Goal: Task Accomplishment & Management: Complete application form

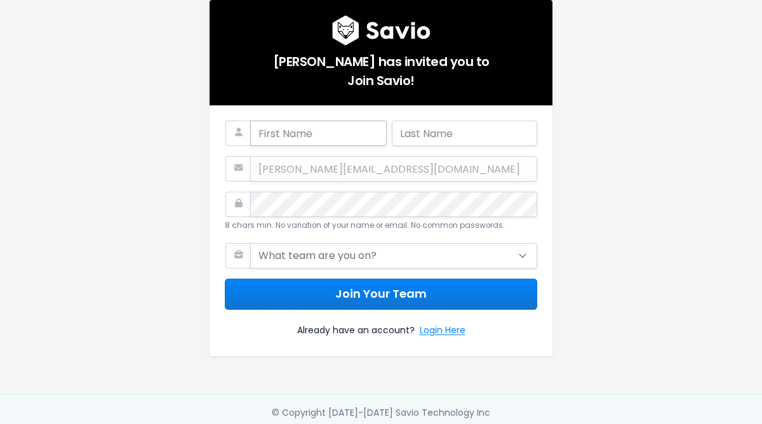
click at [284, 128] on input "text" at bounding box center [318, 133] width 136 height 25
type input "e"
type input "[PERSON_NAME]"
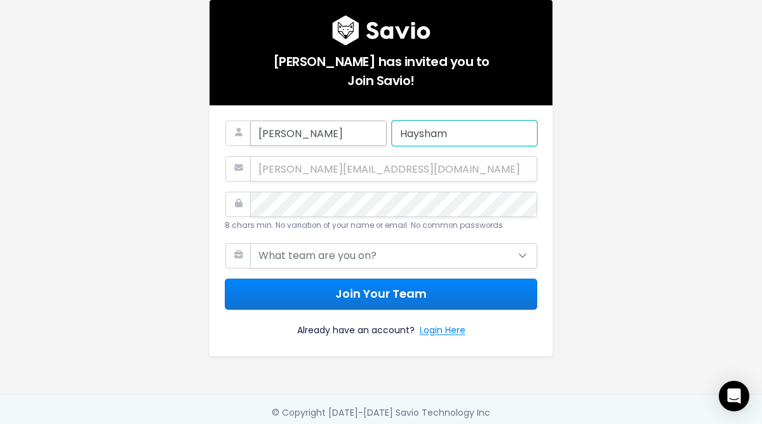
type input "Haysham"
click at [268, 167] on div "[PERSON_NAME][EMAIL_ADDRESS][DOMAIN_NAME]" at bounding box center [381, 168] width 312 height 25
click at [287, 176] on div "[PERSON_NAME][EMAIL_ADDRESS][DOMAIN_NAME]" at bounding box center [381, 168] width 312 height 25
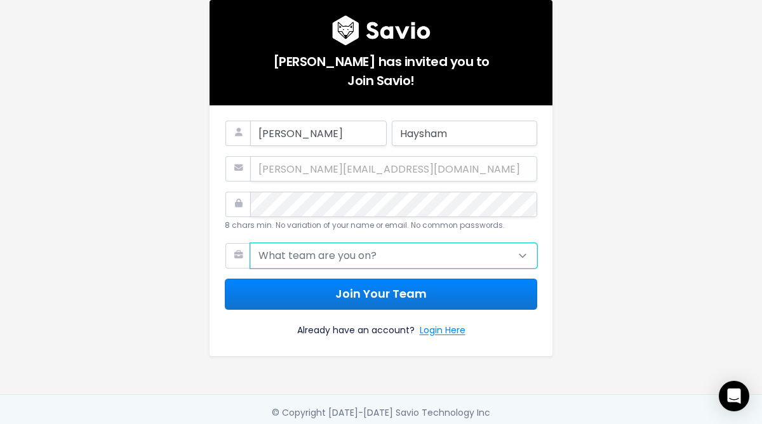
click at [522, 256] on select "What team are you on? Support Product Sales Customer Success Marketing Other" at bounding box center [393, 255] width 287 height 25
select select "SALES"
click at [250, 243] on select "What team are you on? Support Product Sales Customer Success Marketing Other" at bounding box center [393, 255] width 287 height 25
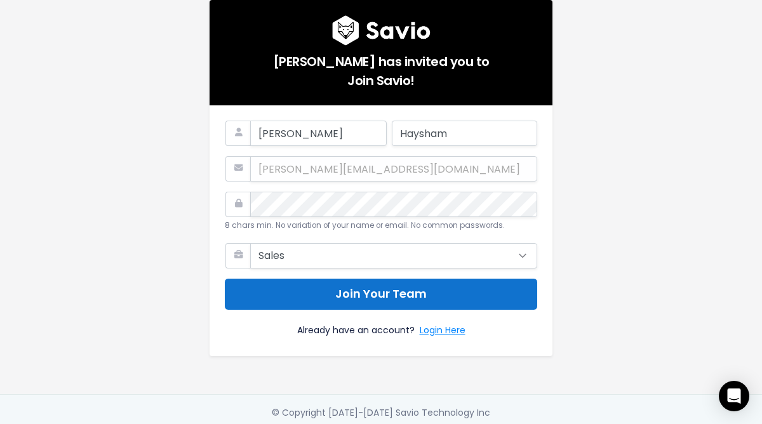
click at [378, 301] on button "Join Your Team" at bounding box center [381, 294] width 312 height 31
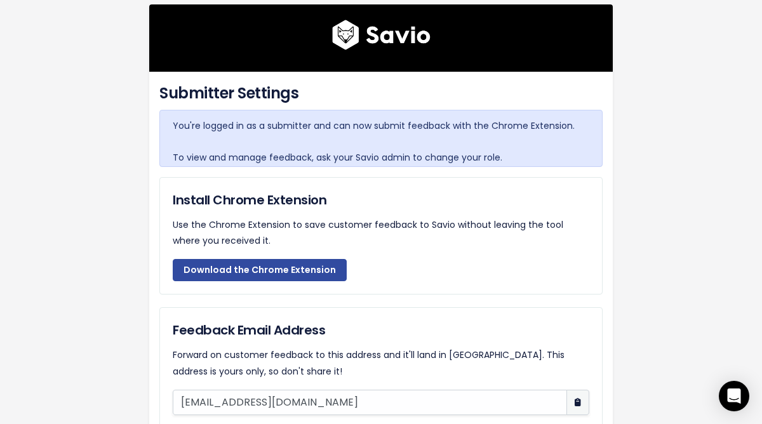
scroll to position [36, 0]
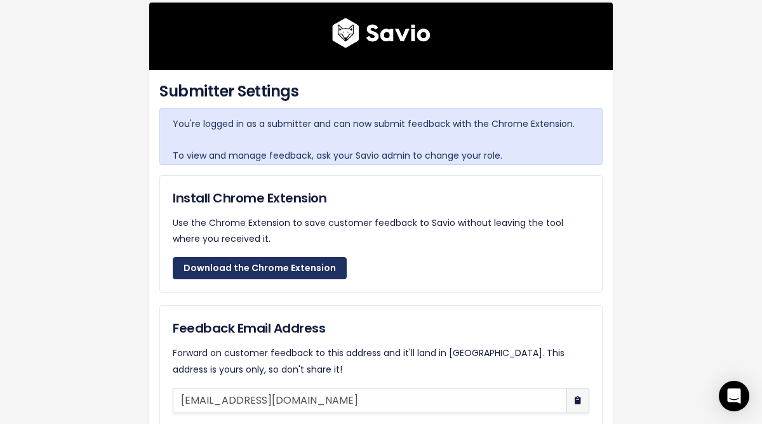
click at [267, 268] on link "Download the Chrome Extension" at bounding box center [260, 268] width 174 height 23
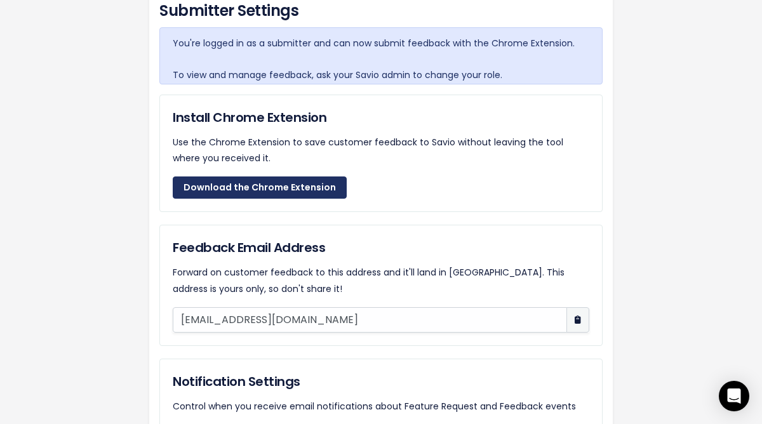
scroll to position [115, 0]
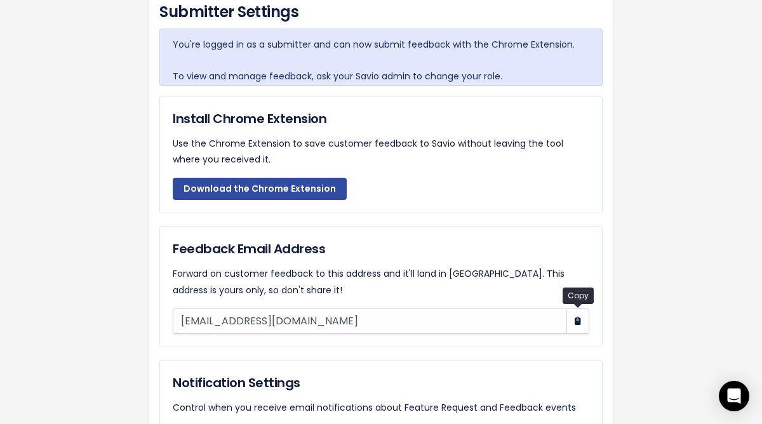
click at [579, 322] on icon "button" at bounding box center [577, 321] width 6 height 8
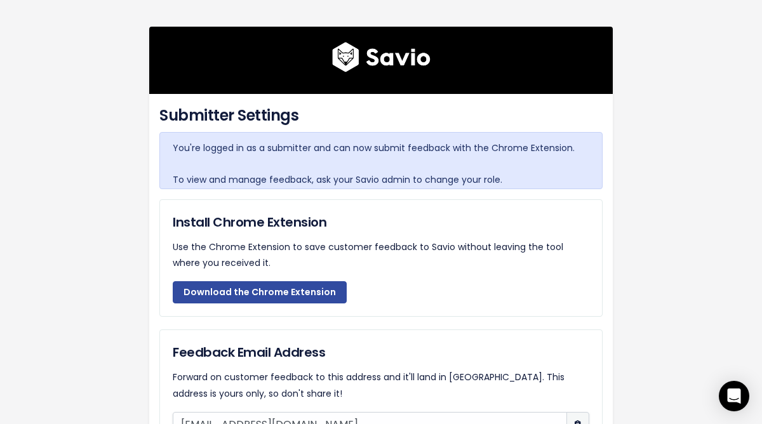
scroll to position [9, 0]
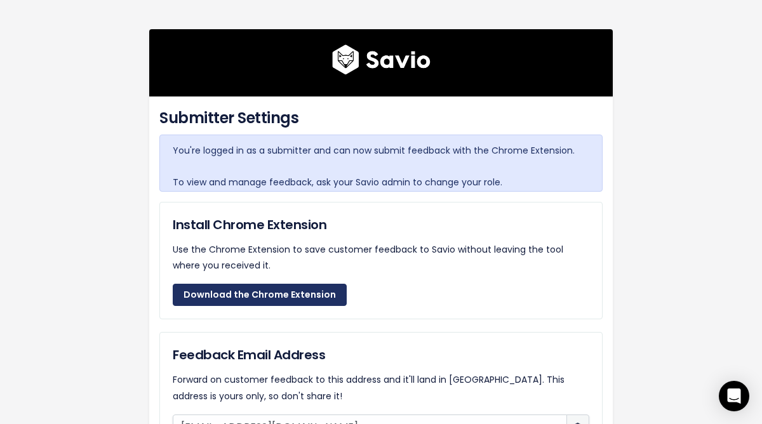
click at [298, 297] on link "Download the Chrome Extension" at bounding box center [260, 295] width 174 height 23
